Goal: Task Accomplishment & Management: Use online tool/utility

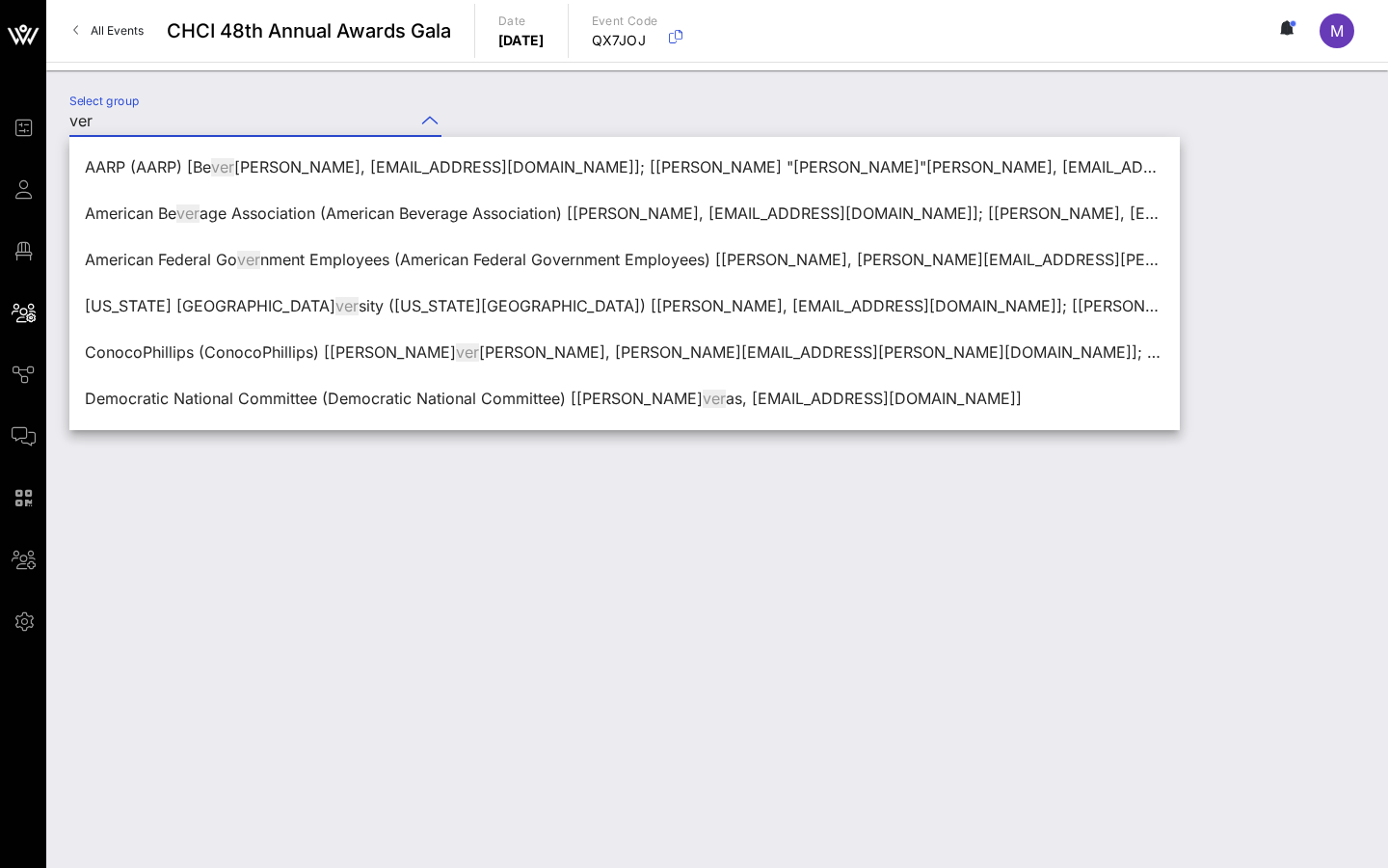
click at [294, 123] on input "ver" at bounding box center [242, 121] width 345 height 31
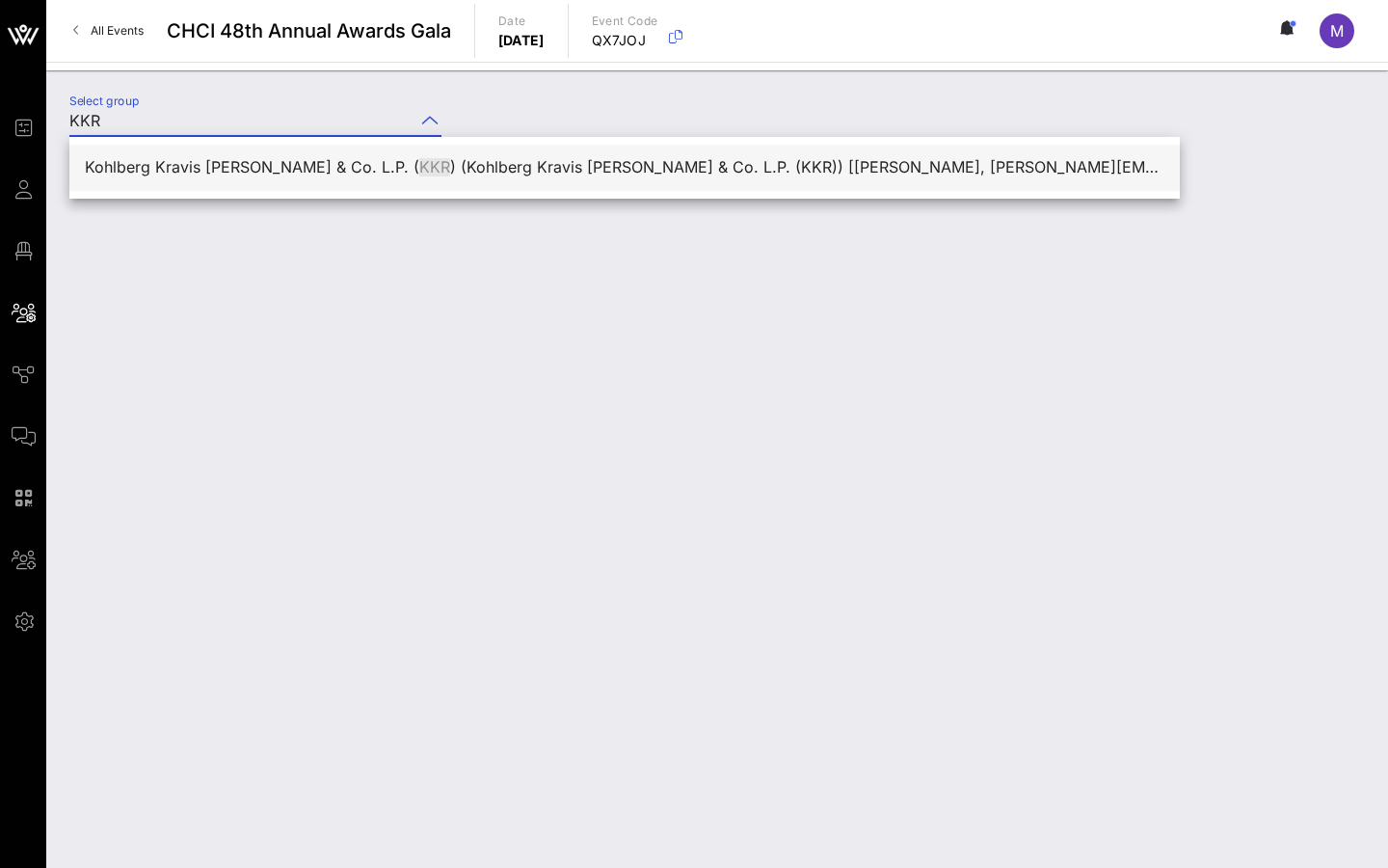
click at [368, 180] on div "Kohlberg Kravis [PERSON_NAME] & Co. L.P. ( KKR ) (Kohlberg Kravis [PERSON_NAME]…" at bounding box center [624, 167] width 1080 height 41
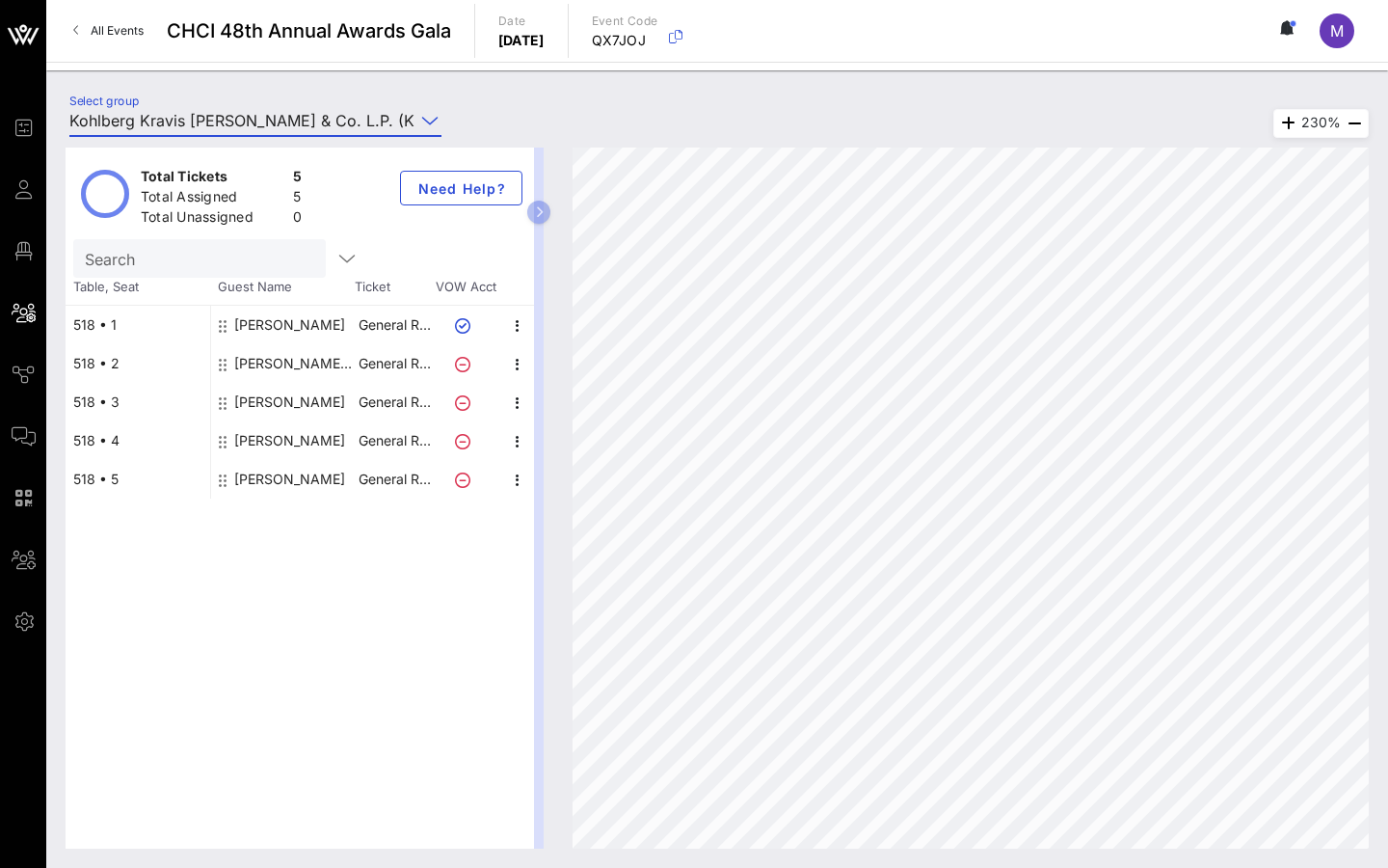
type input "Kohlberg Kravis [PERSON_NAME] & Co. L.P. (KKR) (Kohlberg Kravis [PERSON_NAME] &…"
click at [295, 124] on input "Kohlberg Kravis [PERSON_NAME] & Co. L.P. (KKR) (Kohlberg Kravis [PERSON_NAME] &…" at bounding box center [242, 121] width 345 height 31
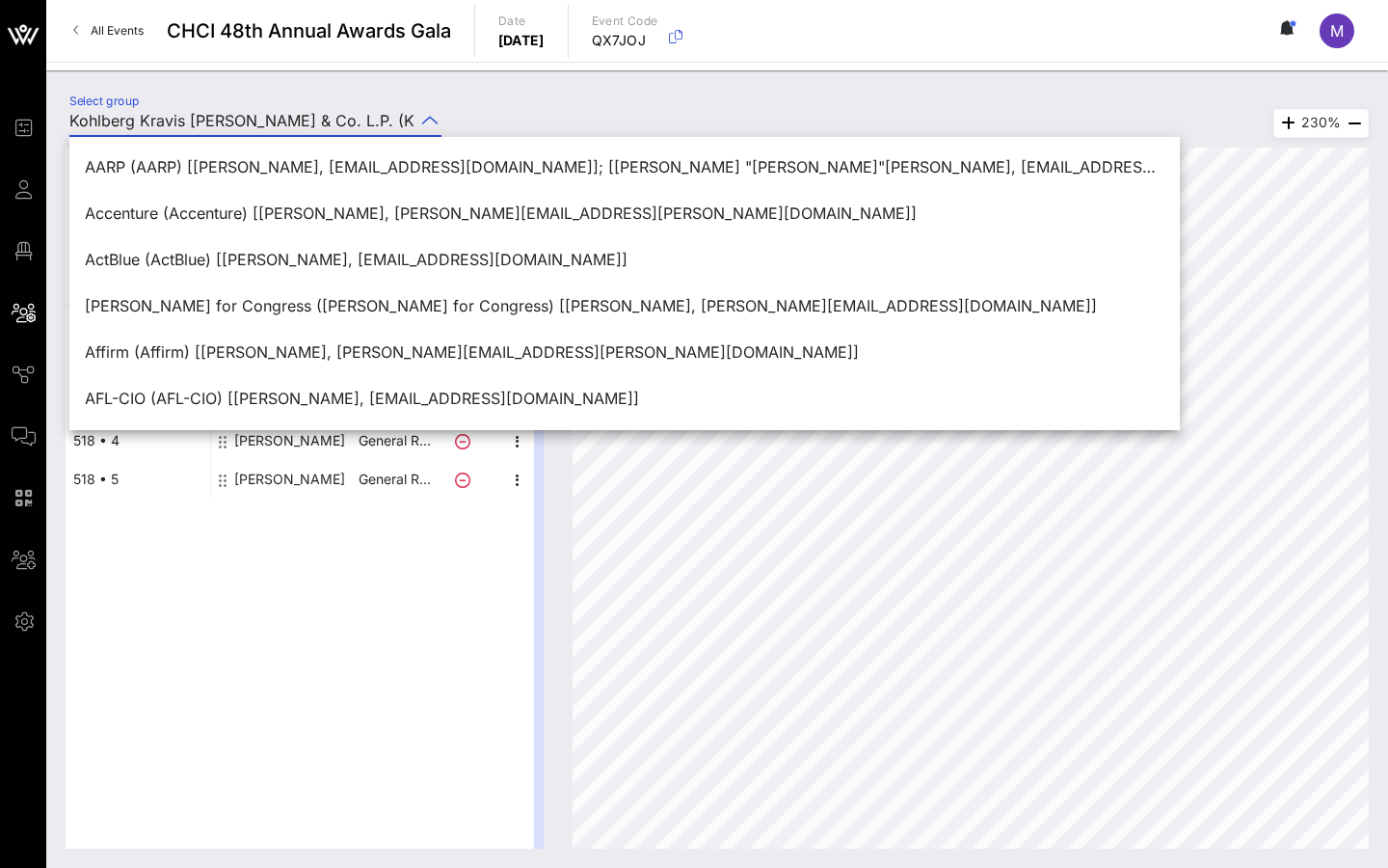
drag, startPoint x: 295, startPoint y: 124, endPoint x: 297, endPoint y: 94, distance: 30.1
click at [295, 124] on input "Kohlberg Kravis [PERSON_NAME] & Co. L.P. (KKR) (Kohlberg Kravis [PERSON_NAME] &…" at bounding box center [242, 121] width 345 height 31
click at [294, 118] on input "Kohlberg Kravis [PERSON_NAME] & Co. L.P. (KKR) (Kohlberg Kravis [PERSON_NAME] &…" at bounding box center [242, 121] width 345 height 31
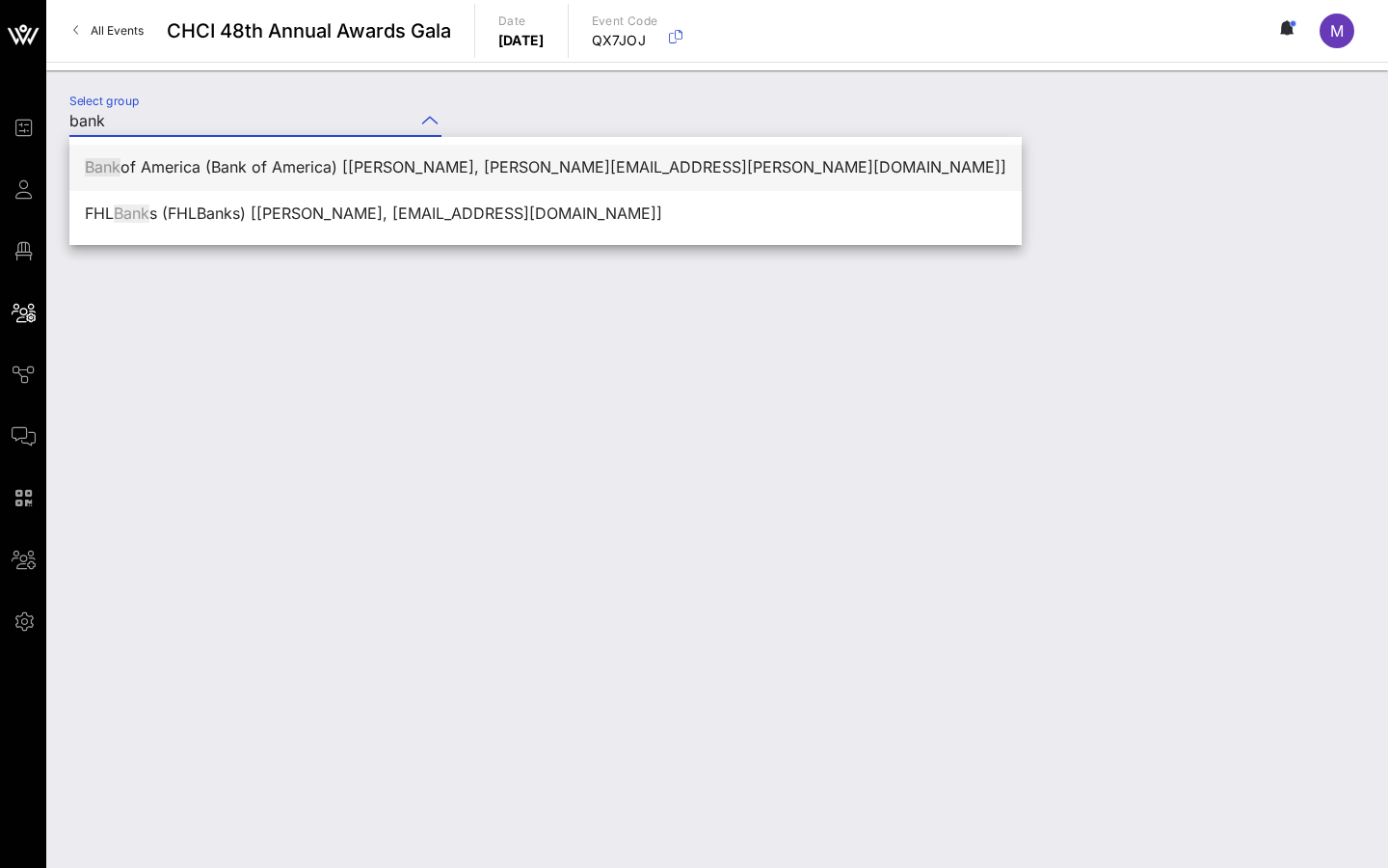
click at [621, 166] on div "Bank of America (Bank of America) [[PERSON_NAME], [PERSON_NAME][EMAIL_ADDRESS][…" at bounding box center [545, 167] width 922 height 19
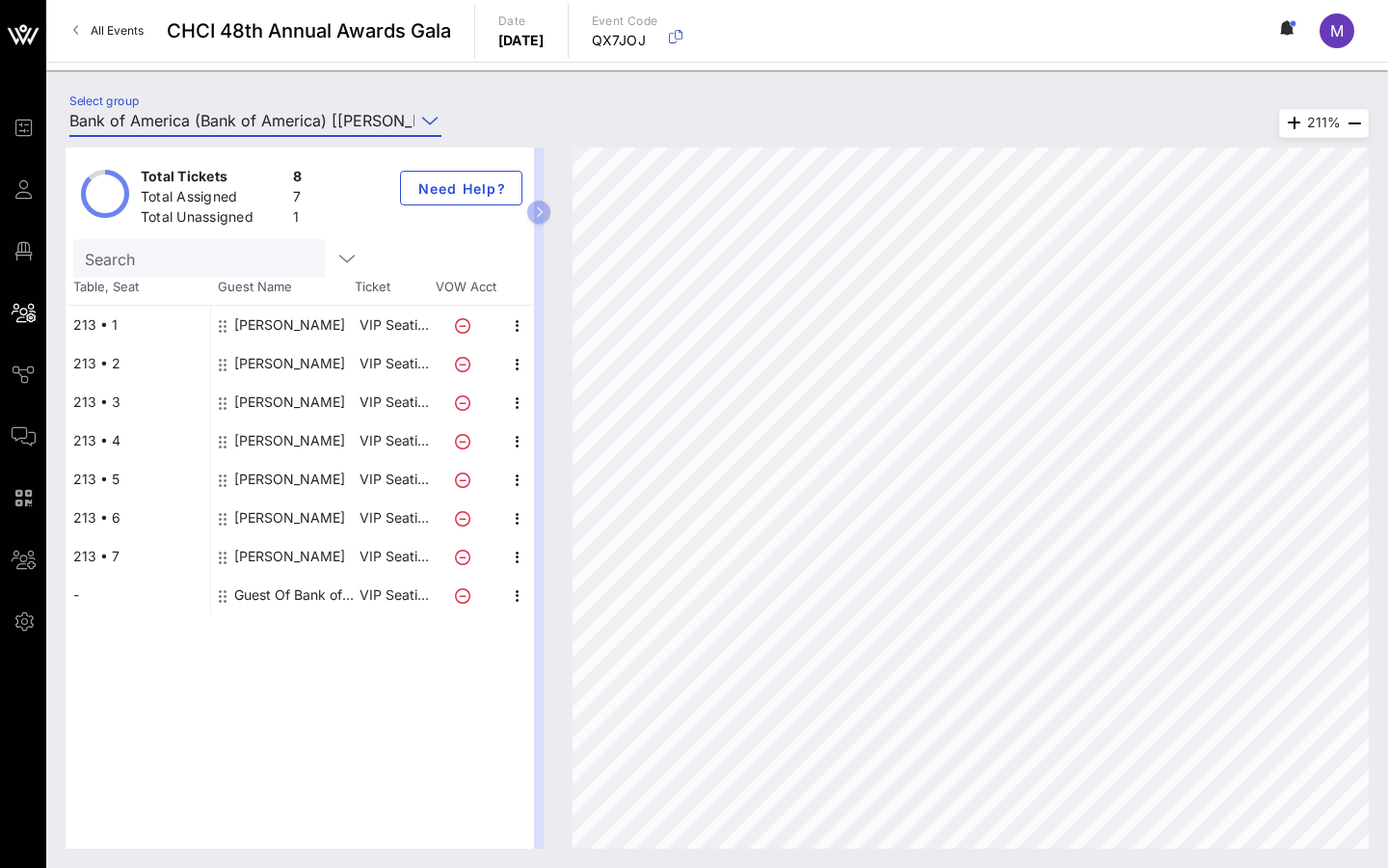
type input "Bank of America (Bank of America) [[PERSON_NAME], [PERSON_NAME][EMAIL_ADDRESS][…"
click at [256, 145] on div "Total Tickets 8 Total Assigned 7 Total Unassigned 1 Need Help? Search Table, Se…" at bounding box center [717, 497] width 1342 height 739
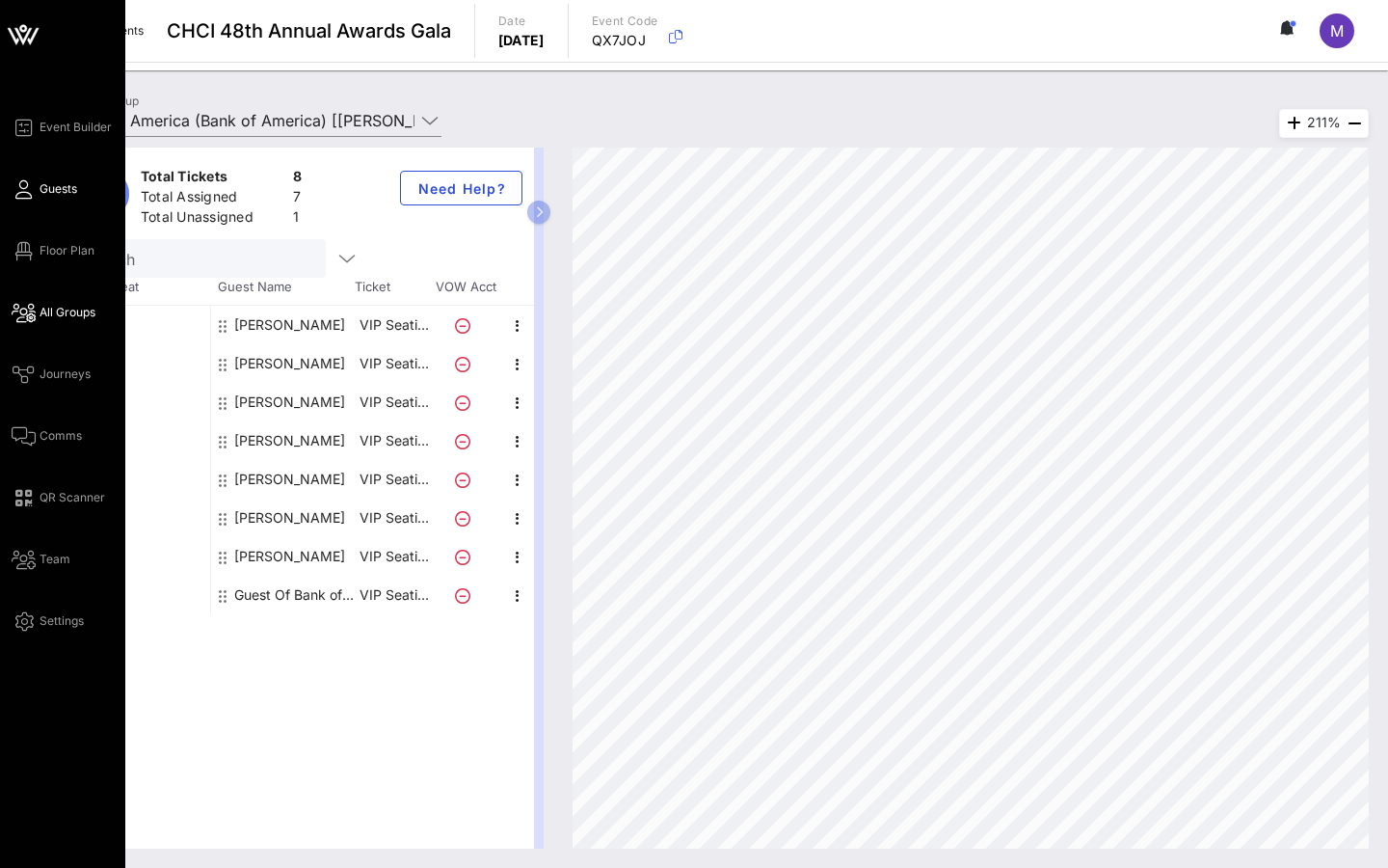
click at [67, 195] on span "Guests" at bounding box center [59, 189] width 38 height 18
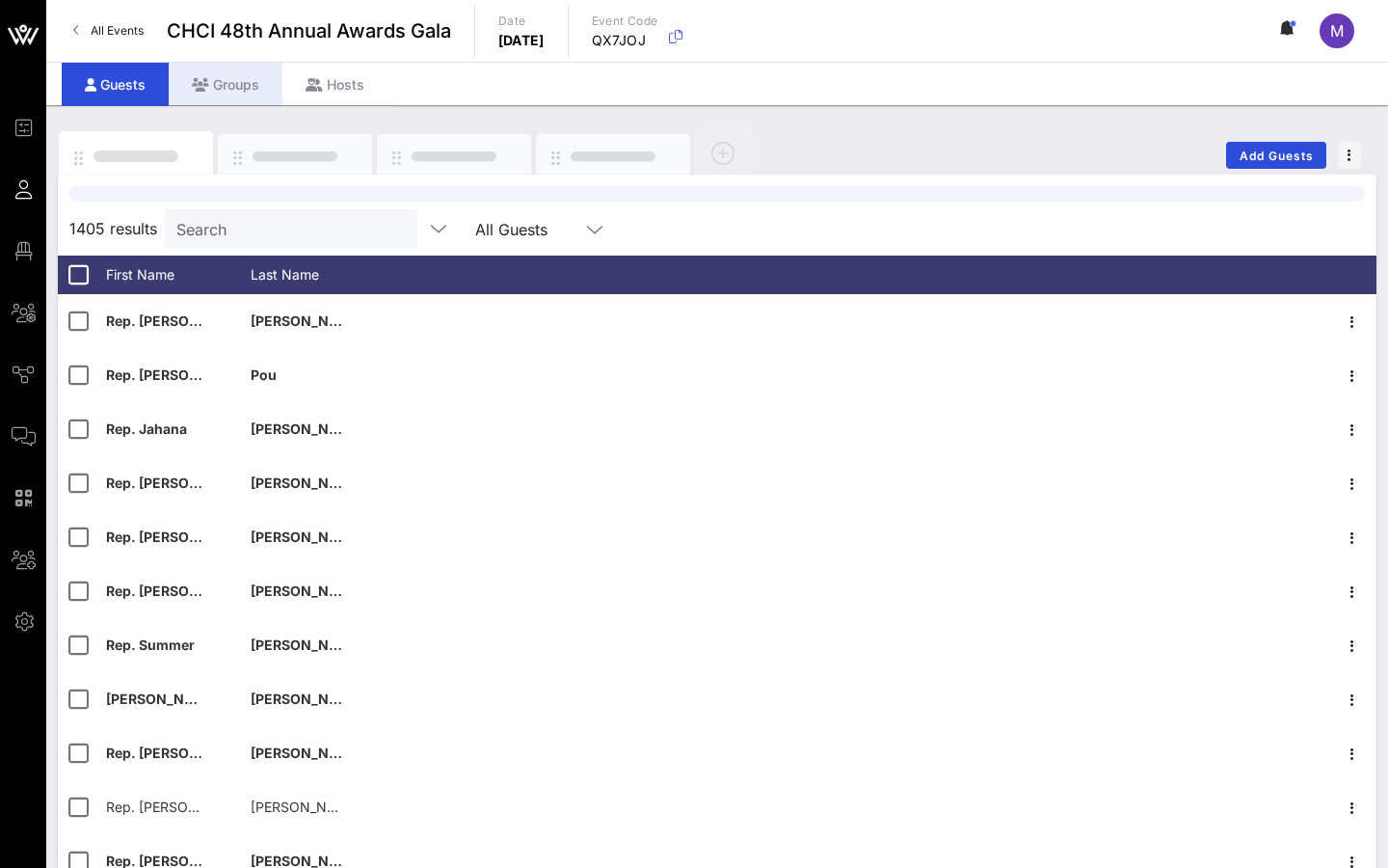
click at [254, 99] on div "Groups" at bounding box center [225, 84] width 114 height 43
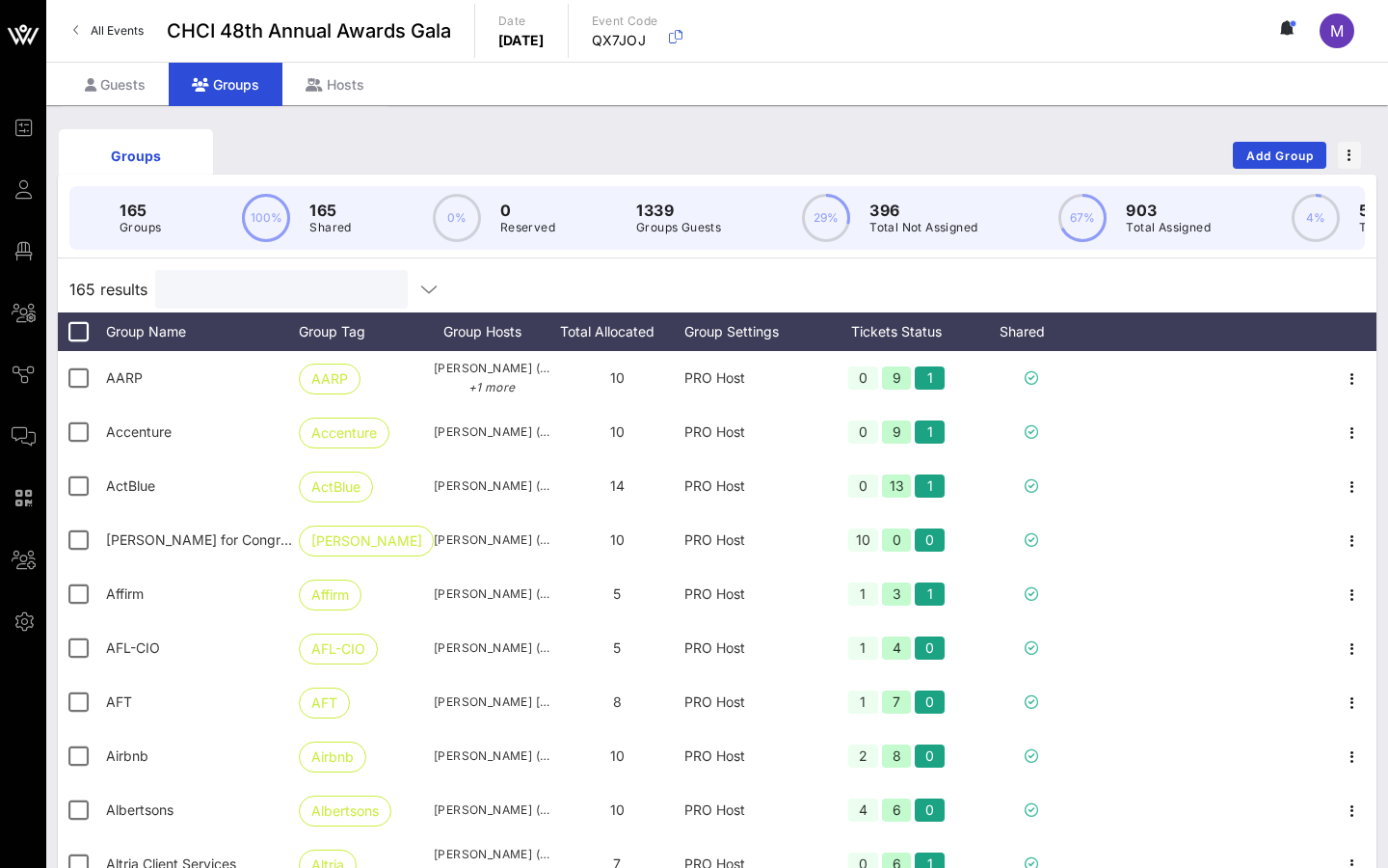
click at [235, 295] on input "text" at bounding box center [279, 290] width 225 height 25
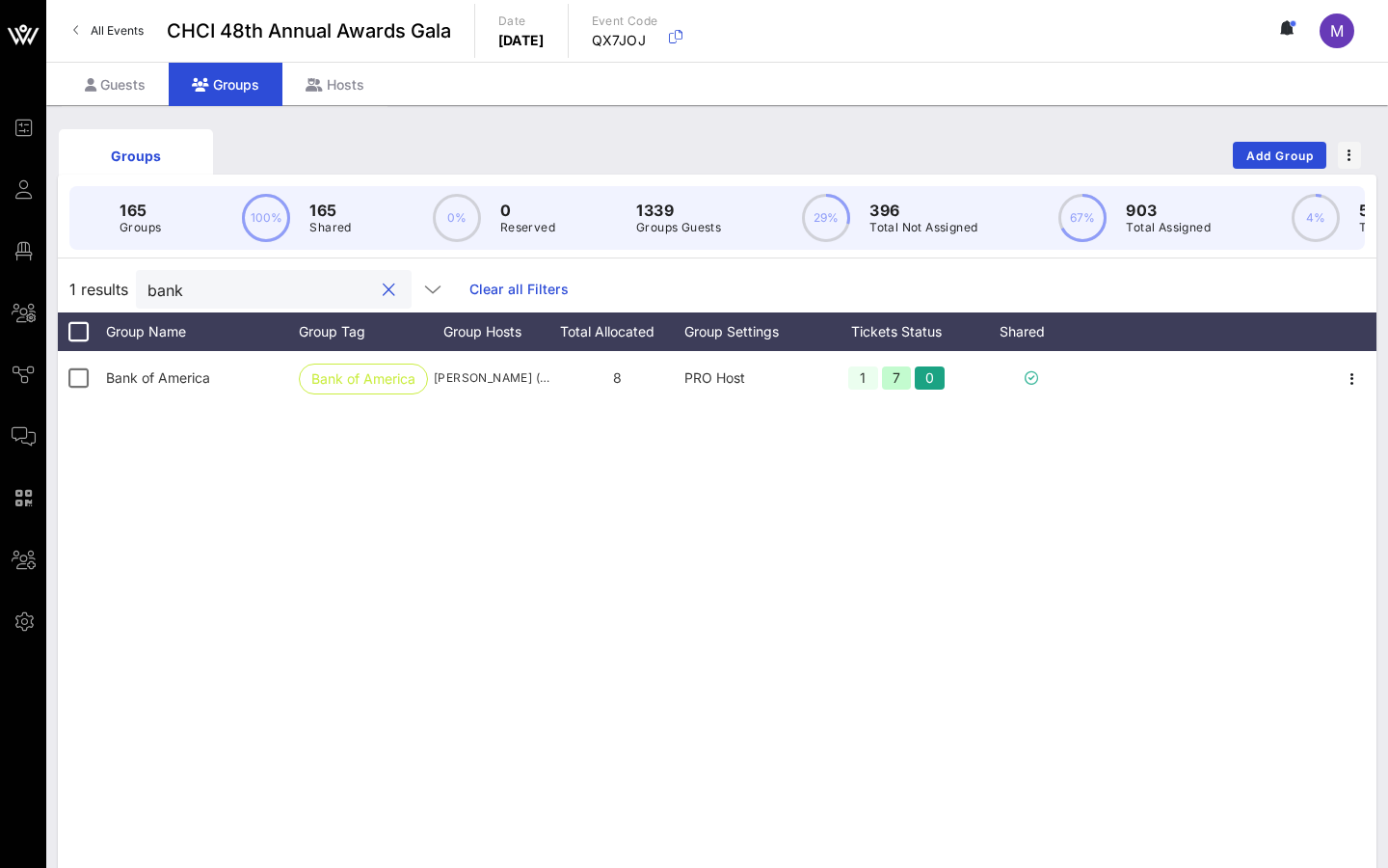
type input "bank"
click at [382, 292] on button "clear icon" at bounding box center [388, 291] width 13 height 20
paste input "[PERSON_NAME]"
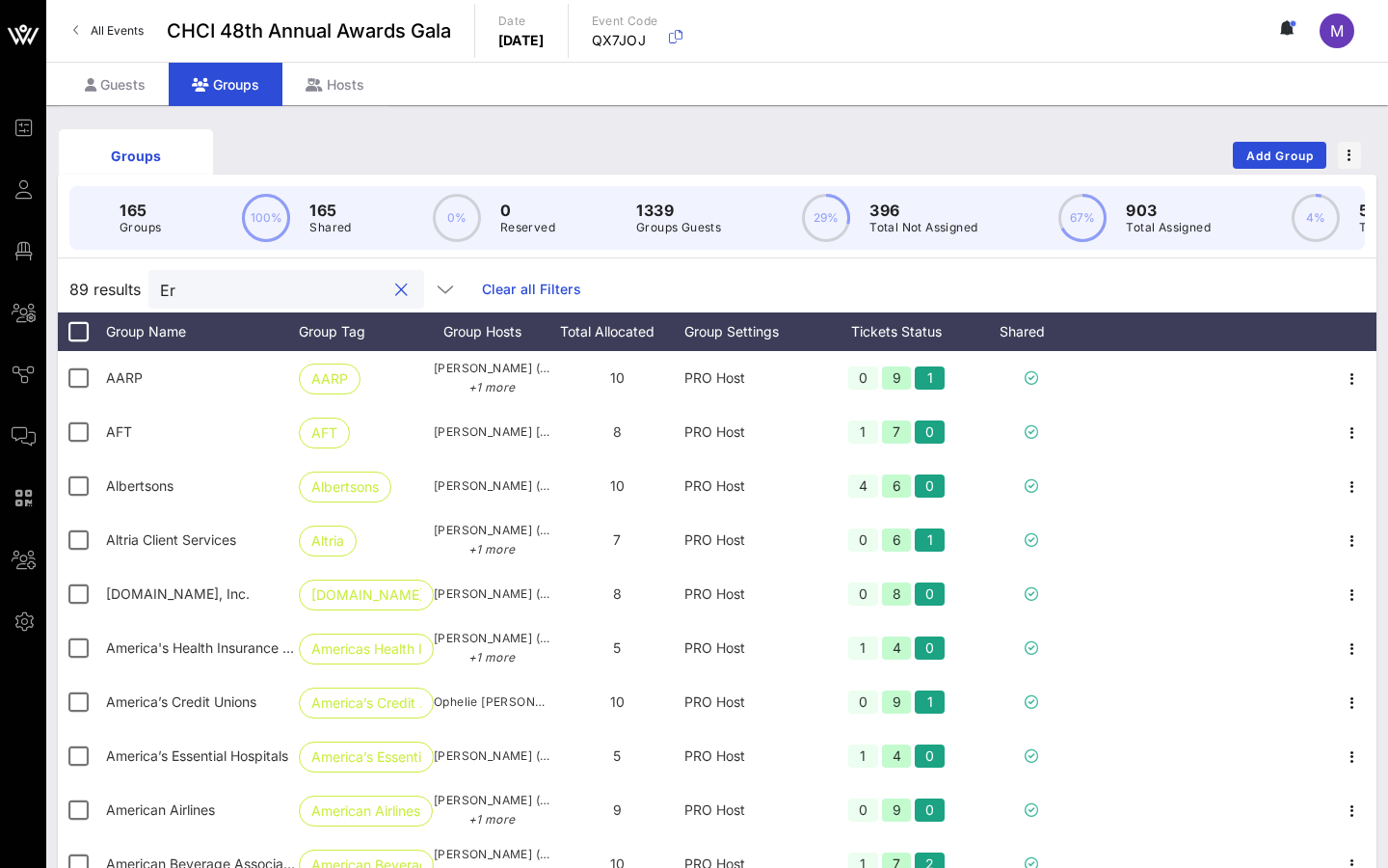
type input "E"
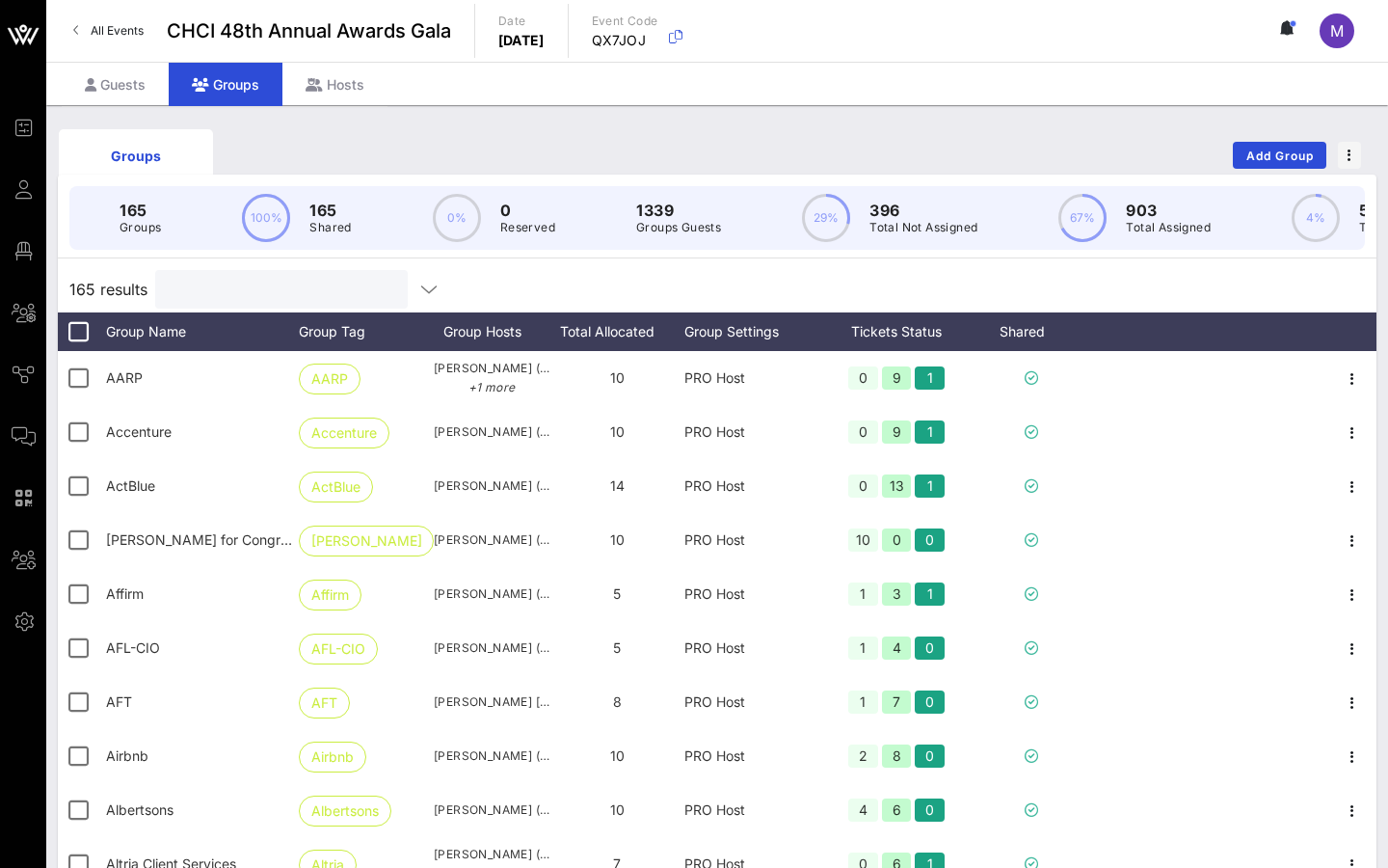
paste input "[PERSON_NAME]"
type input "[PERSON_NAME]"
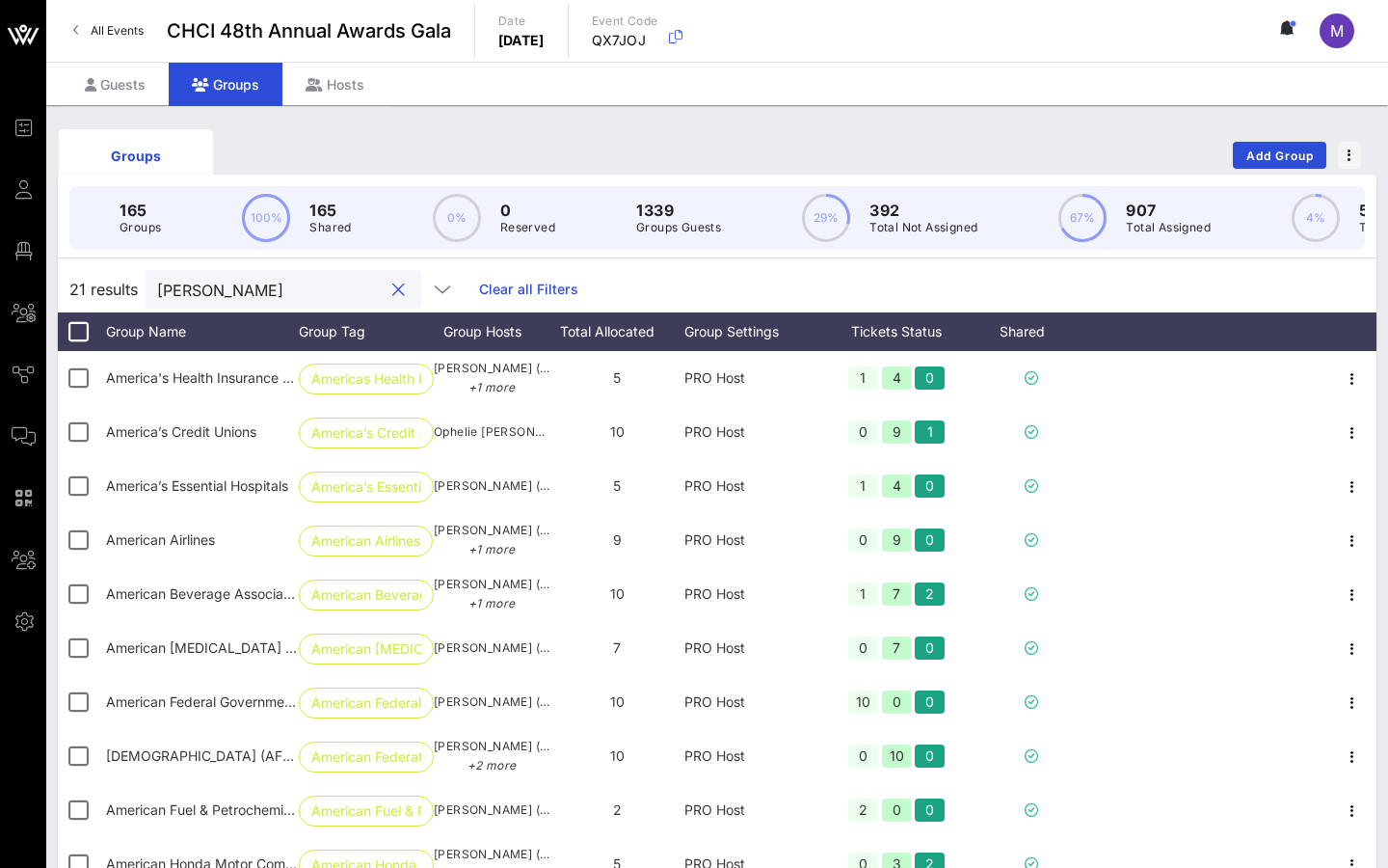
click at [392, 287] on button "clear icon" at bounding box center [398, 291] width 13 height 20
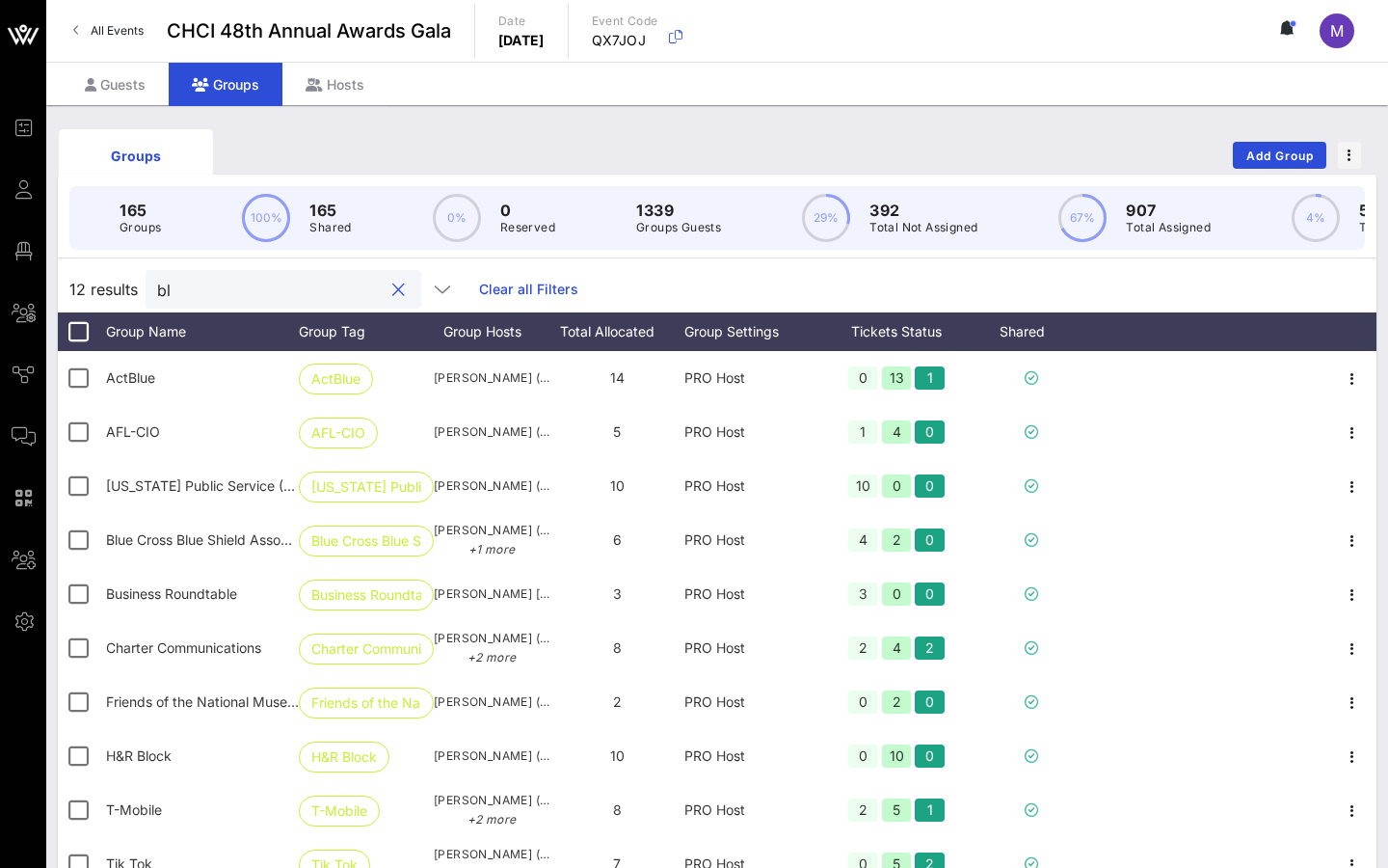
type input "b"
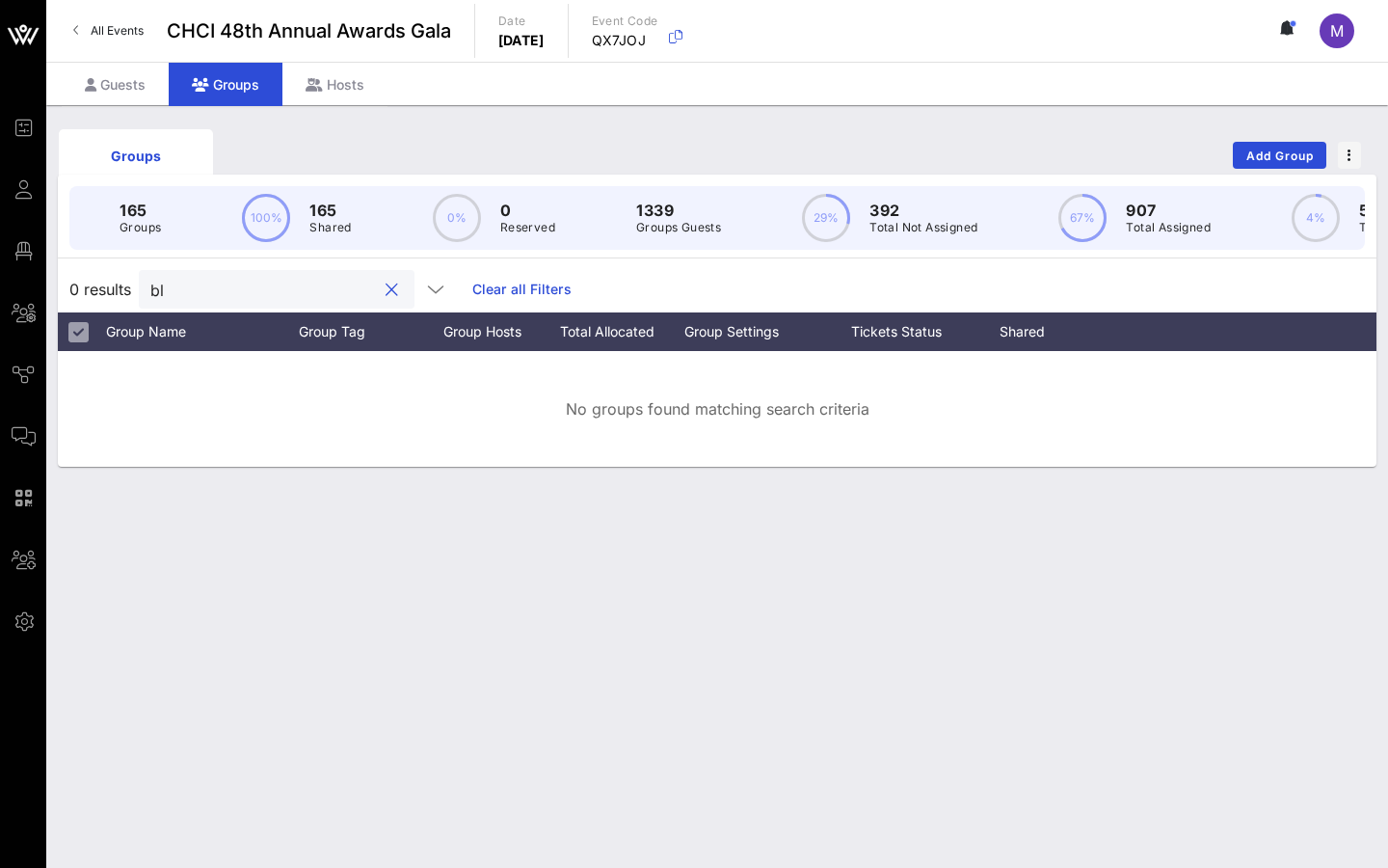
type input "b"
